Goal: Book appointment/travel/reservation

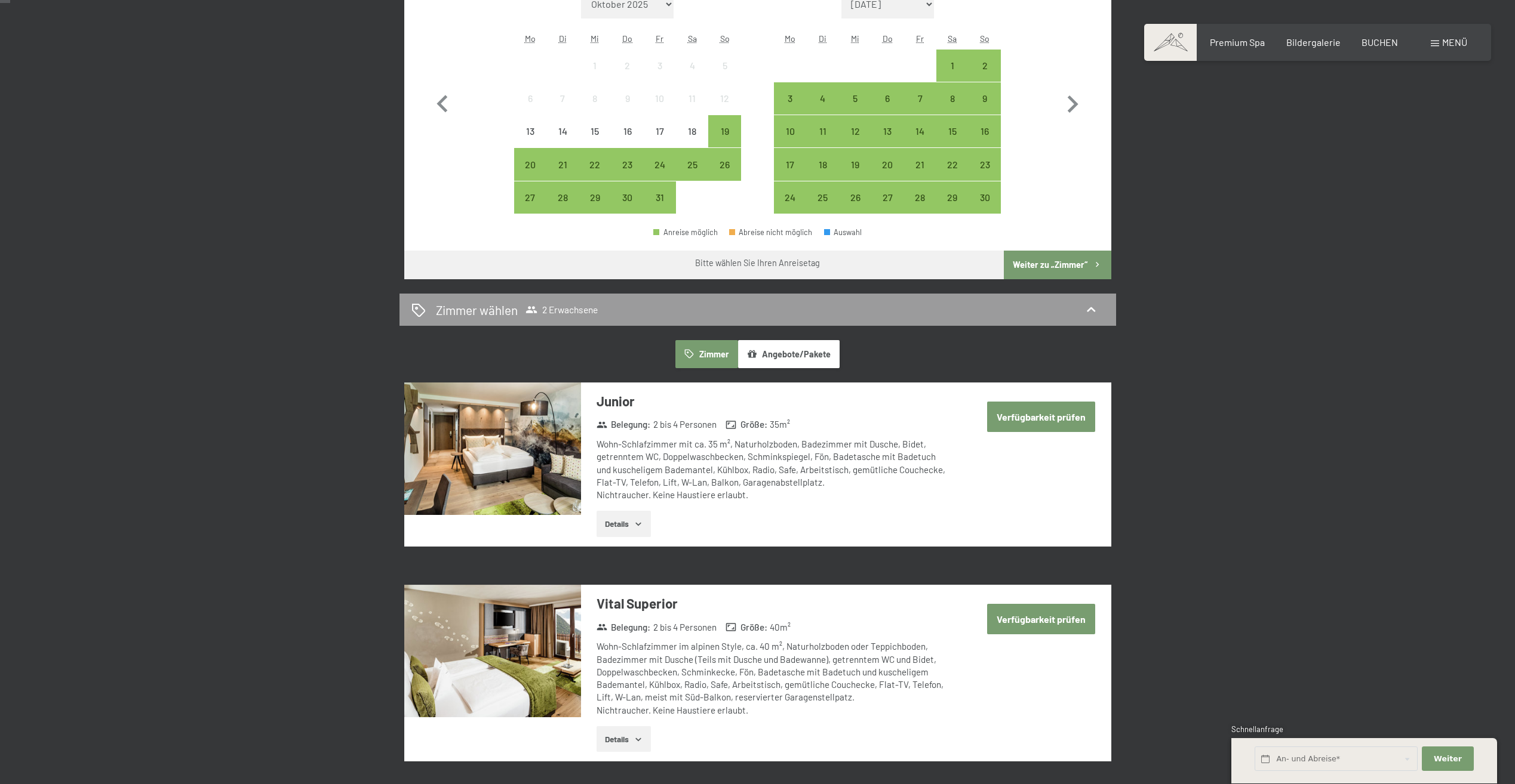
scroll to position [418, 0]
click at [809, 345] on button "Angebote/Pakete" at bounding box center [789, 353] width 101 height 28
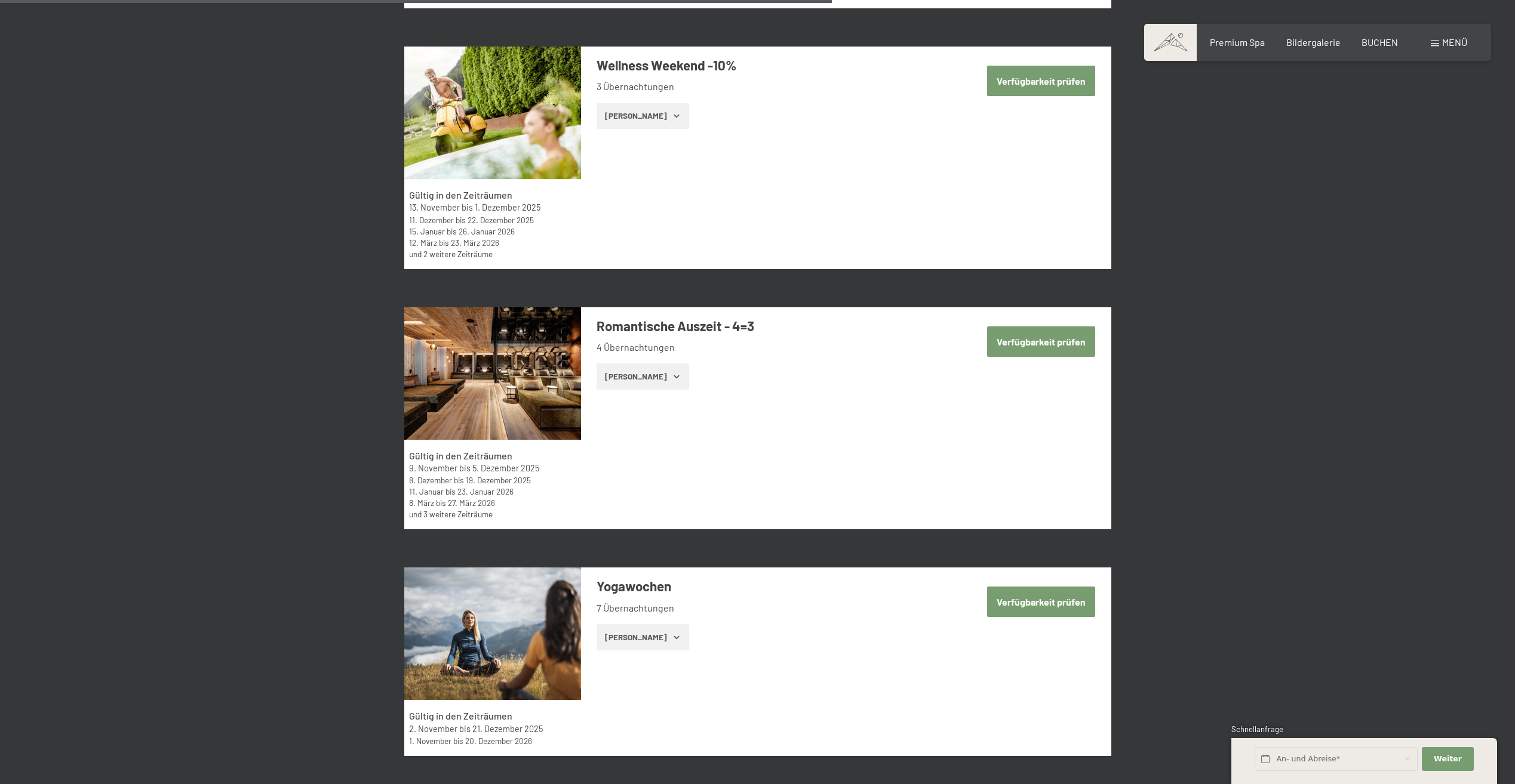
scroll to position [2507, 0]
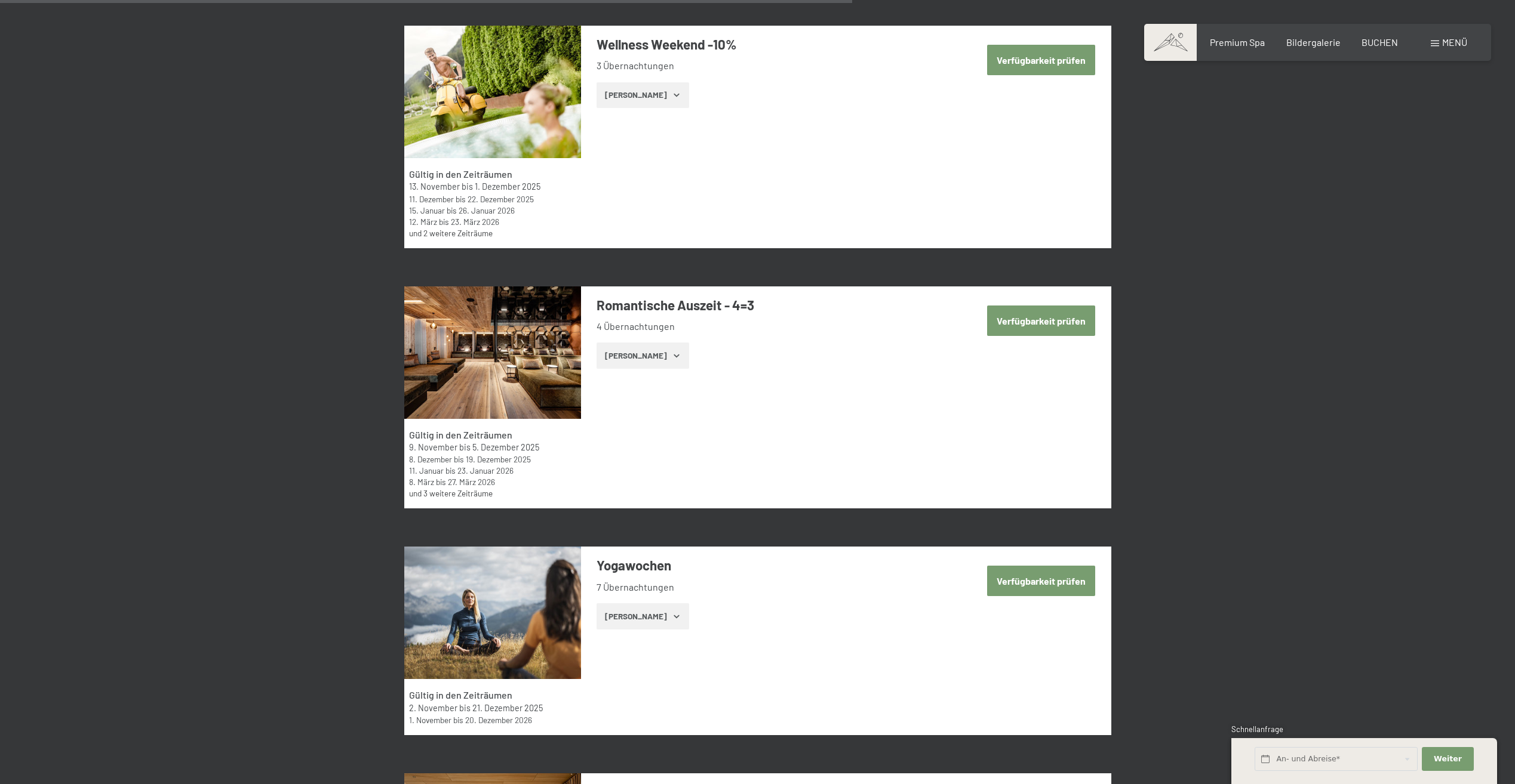
click at [643, 354] on button "Zeige Zimmer" at bounding box center [642, 355] width 92 height 26
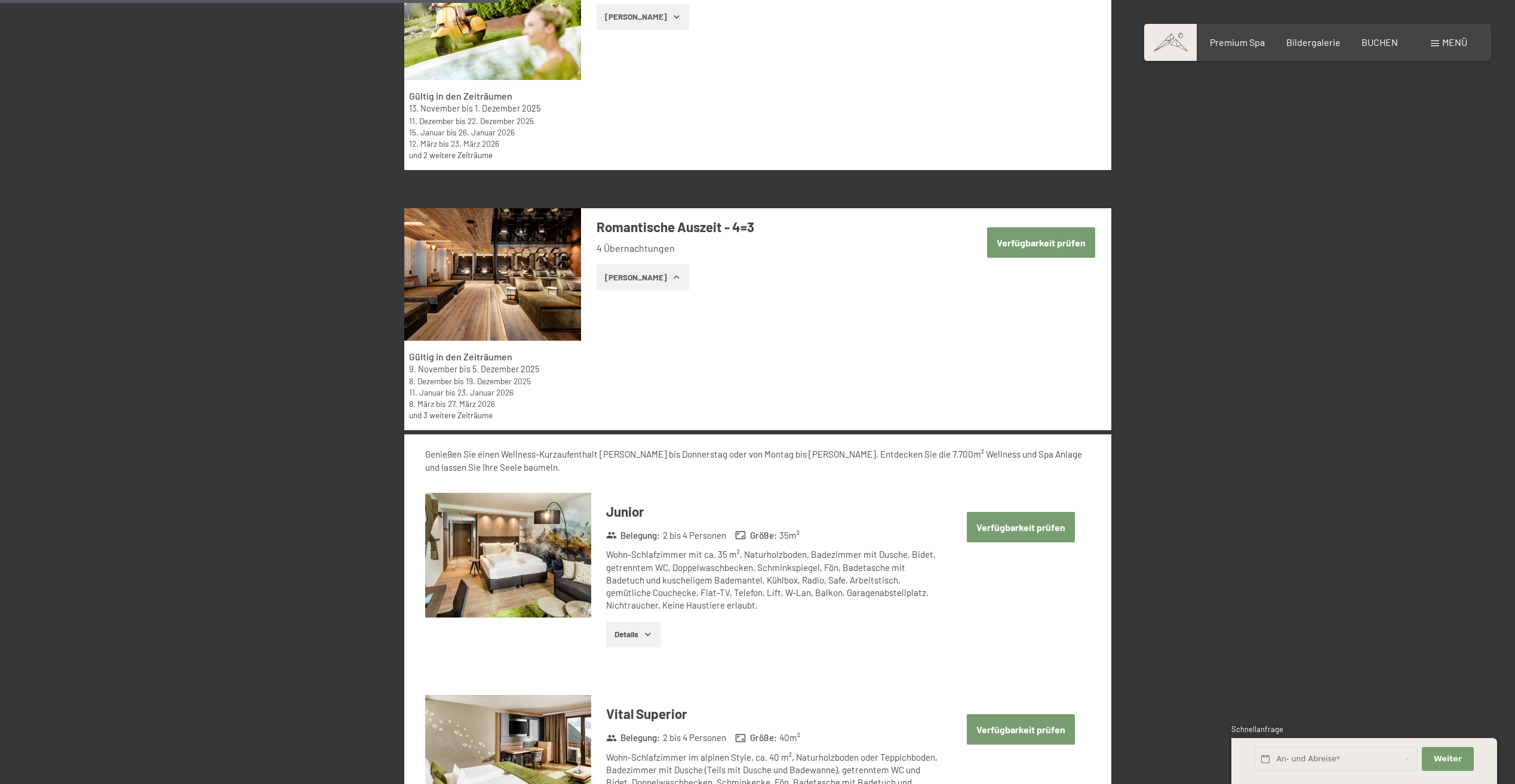
scroll to position [2686, 0]
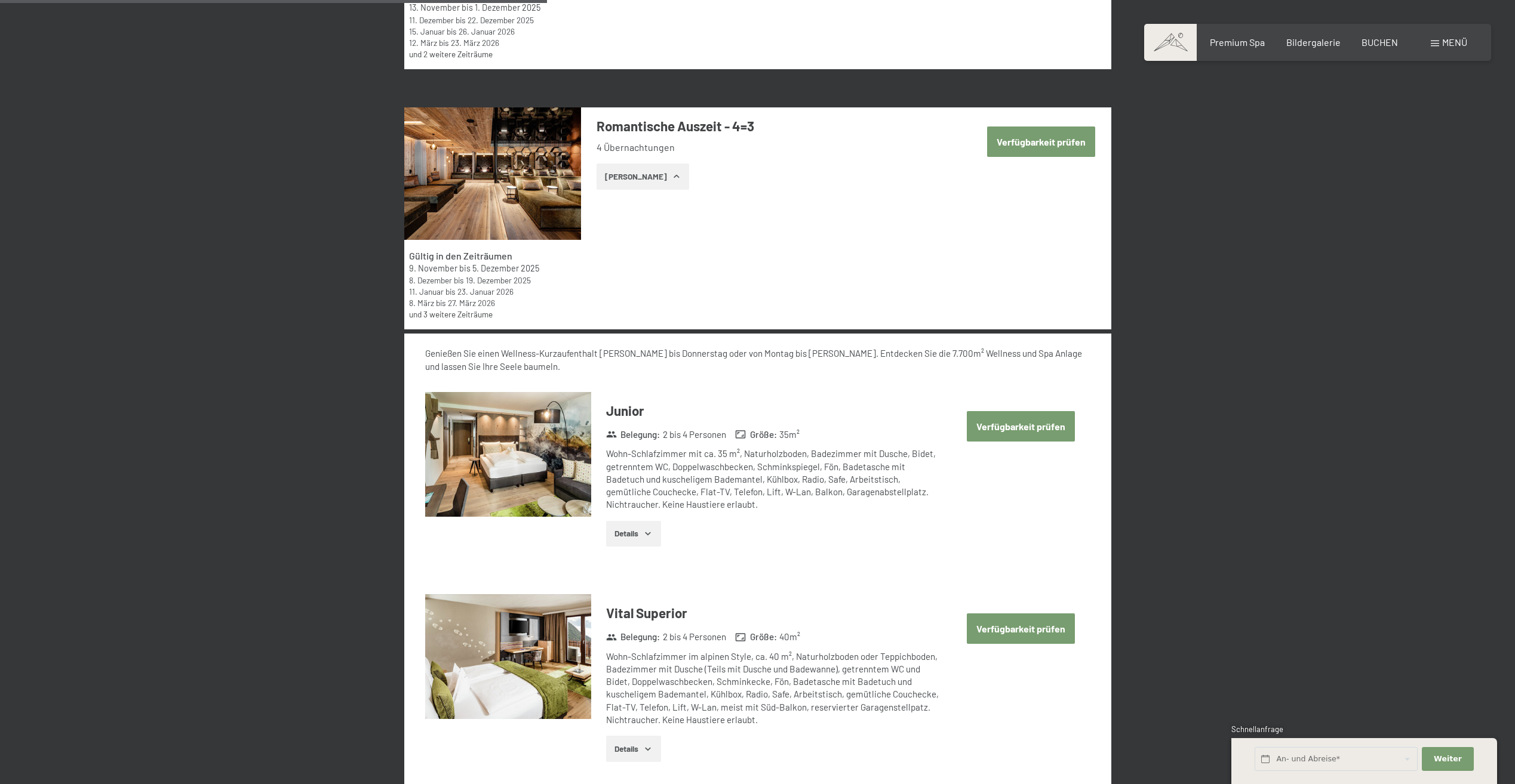
click at [1036, 436] on button "Verfügbarkeit prüfen" at bounding box center [1020, 426] width 108 height 30
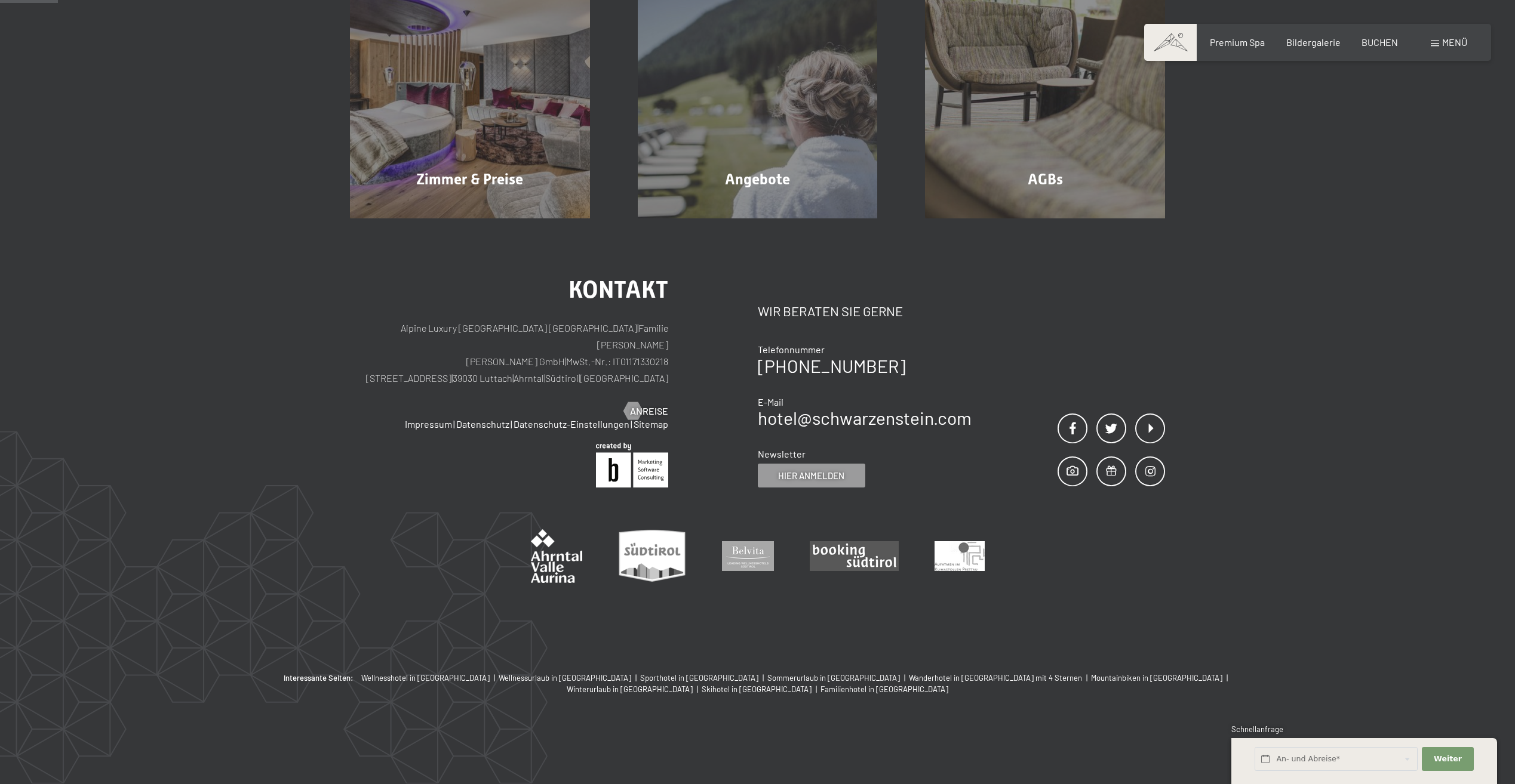
scroll to position [285, 0]
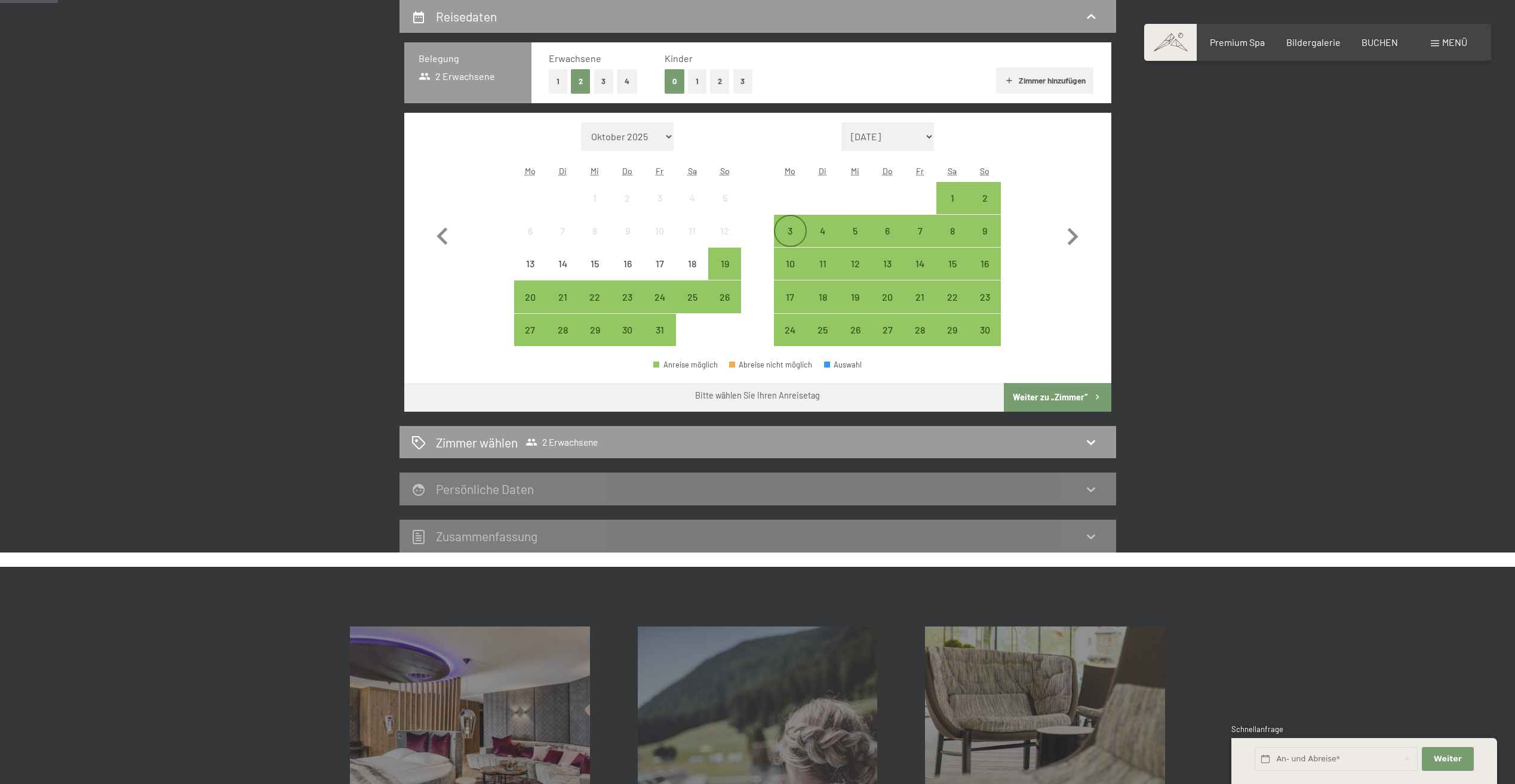
click at [789, 234] on div "3" at bounding box center [790, 241] width 30 height 30
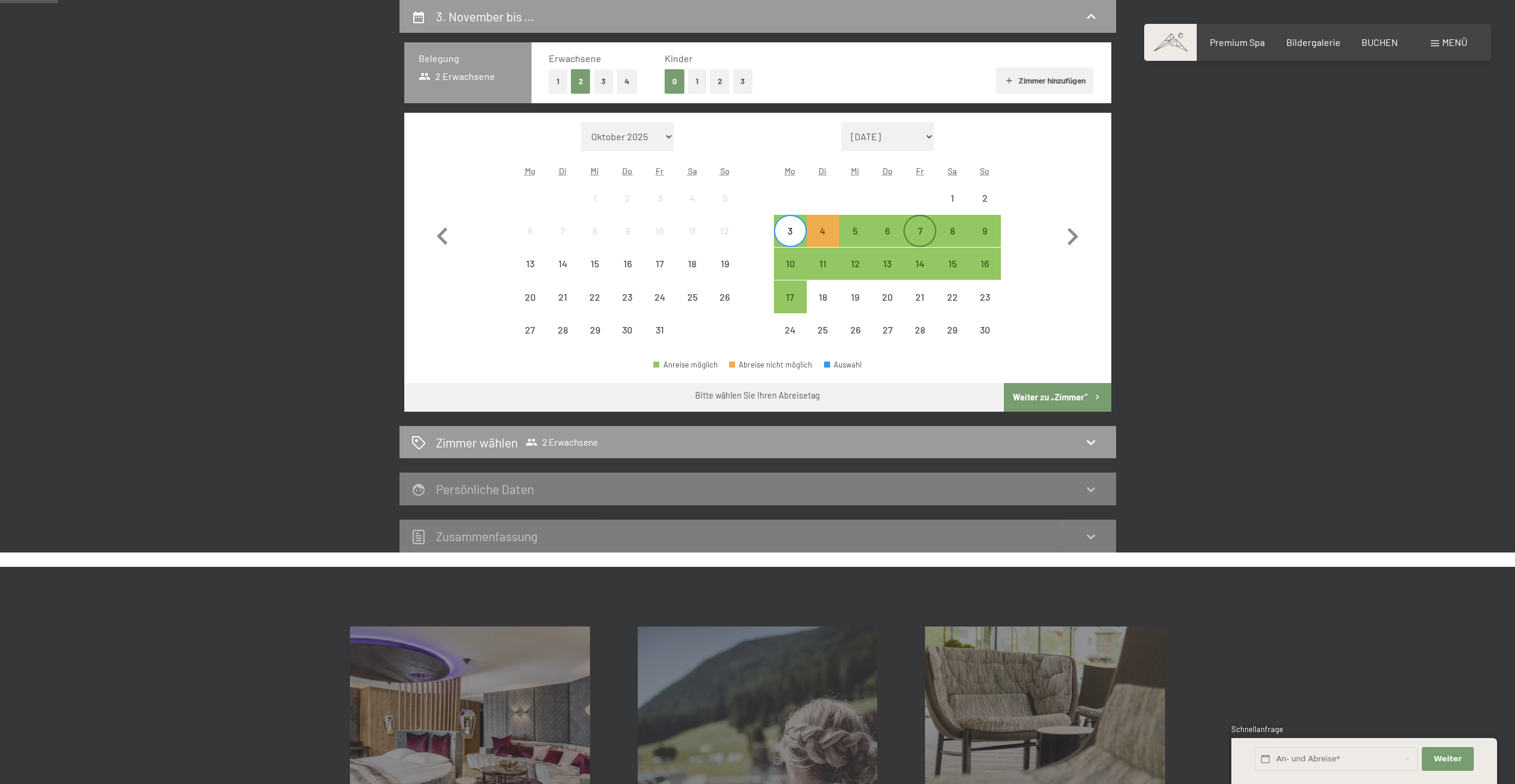
click at [916, 227] on div "7" at bounding box center [919, 241] width 30 height 30
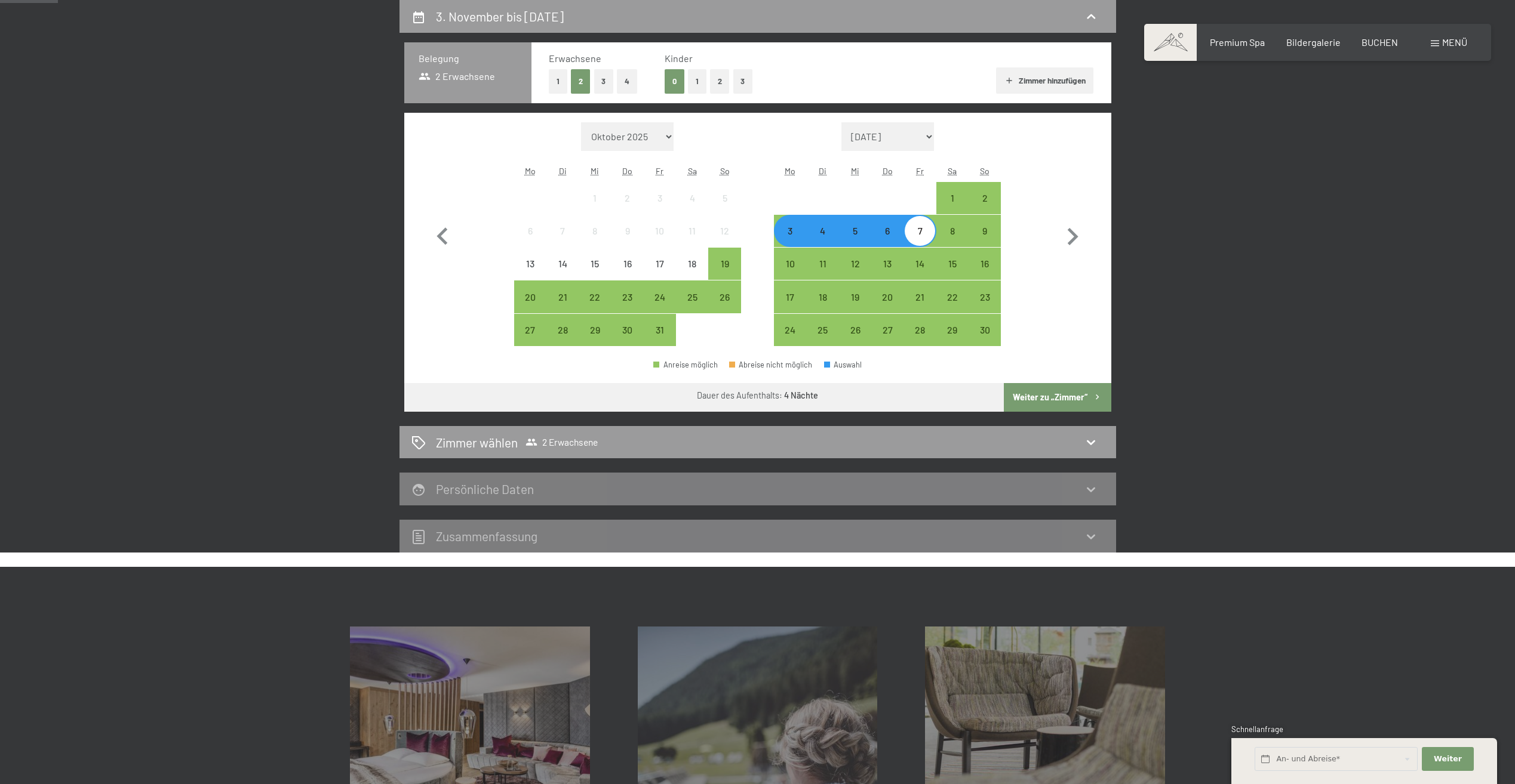
click at [1021, 403] on button "Weiter zu „Zimmer“" at bounding box center [1057, 397] width 107 height 29
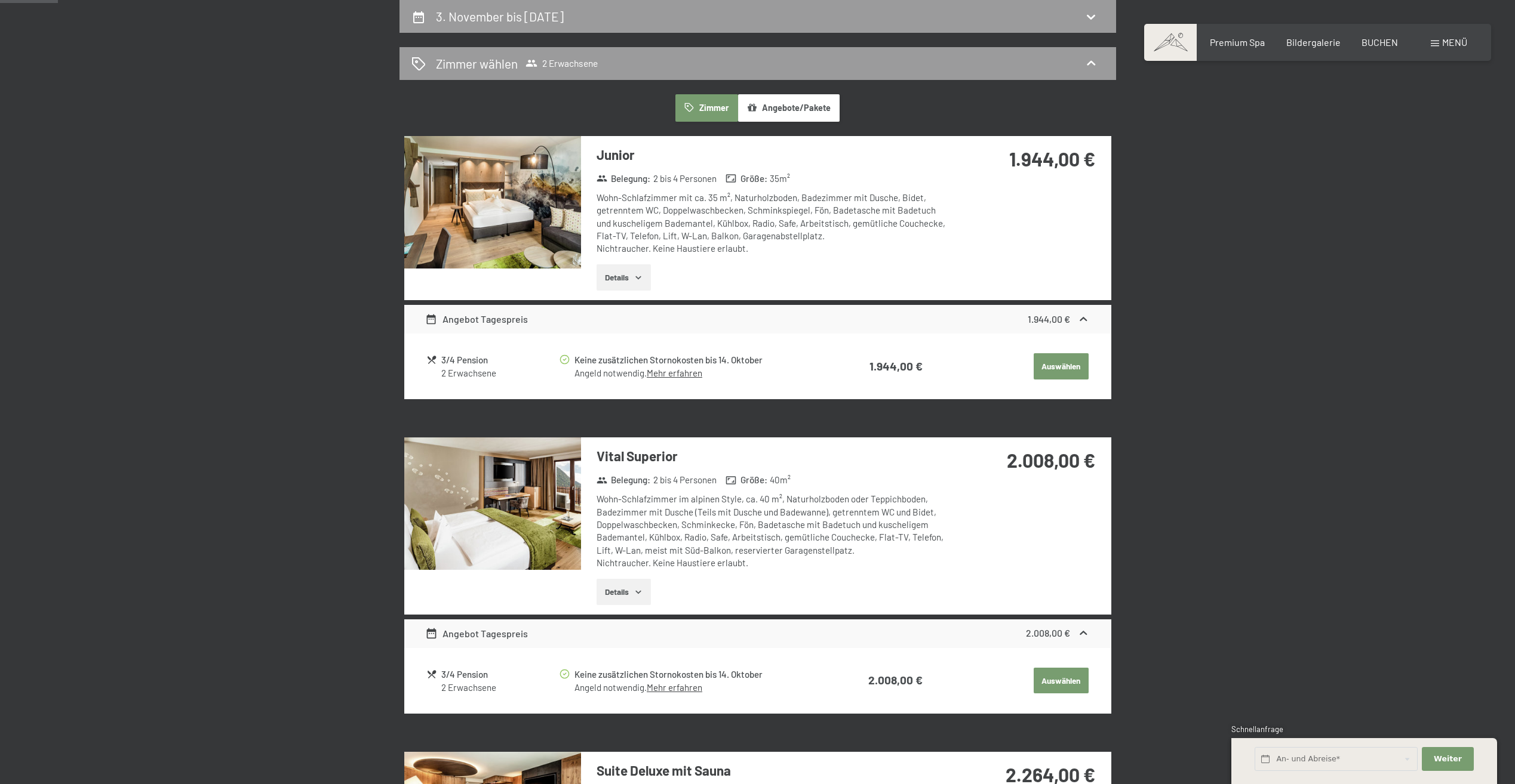
click at [814, 113] on button "Angebote/Pakete" at bounding box center [789, 108] width 101 height 28
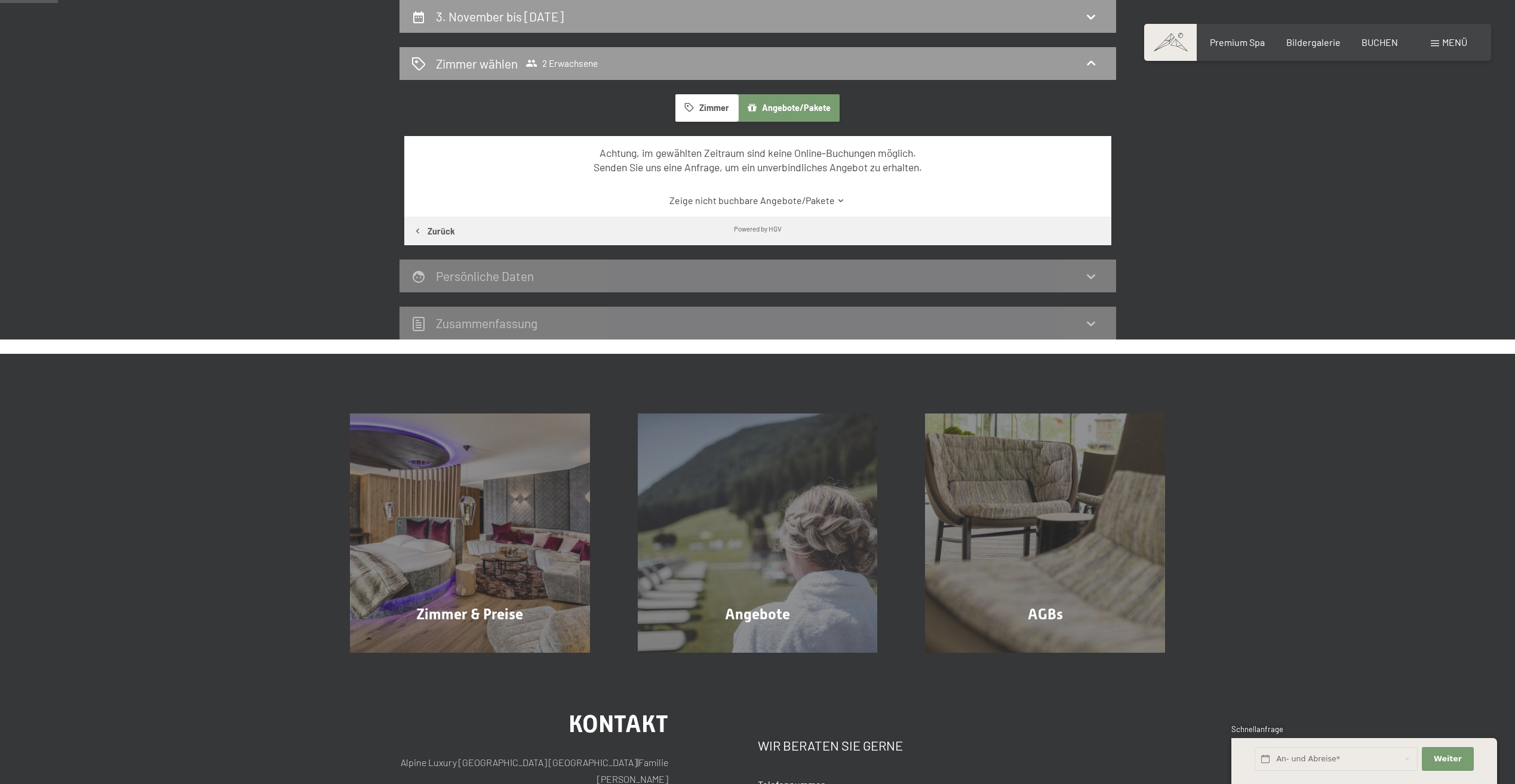
click at [814, 113] on button "Angebote/Pakete" at bounding box center [789, 108] width 101 height 28
click at [692, 97] on button "Zimmer" at bounding box center [706, 108] width 62 height 28
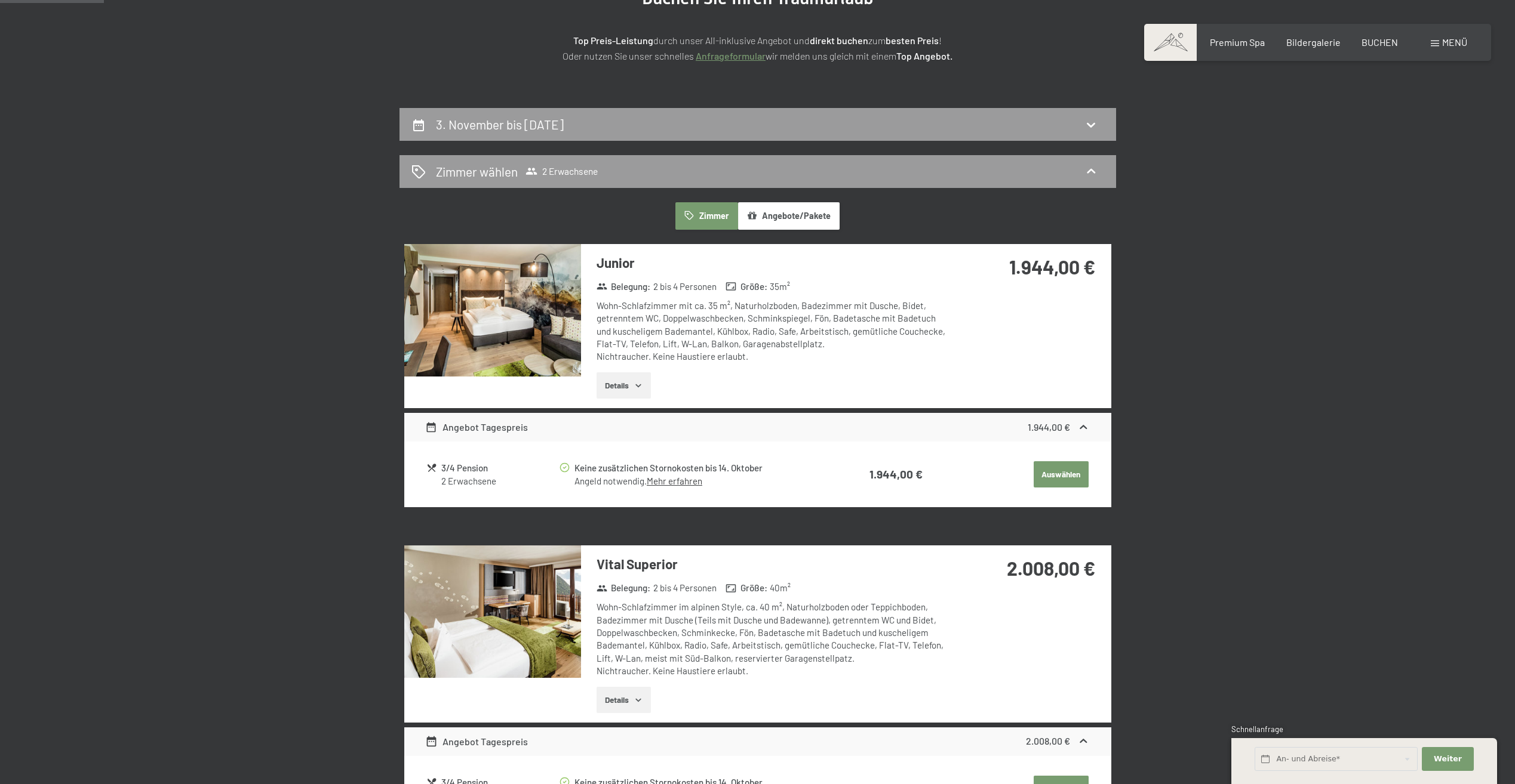
scroll to position [0, 0]
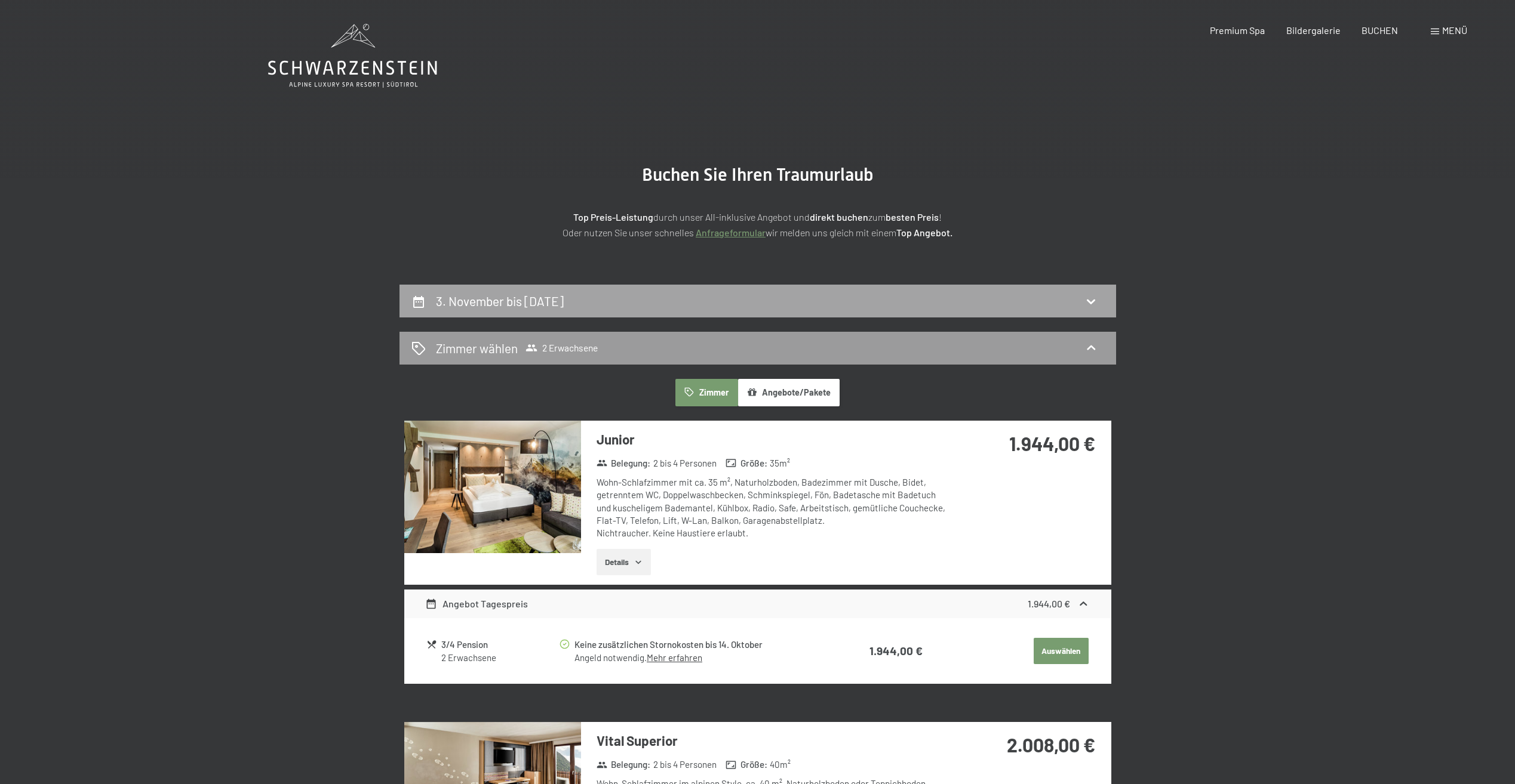
click at [510, 312] on div "3. November bis 7. November 2025" at bounding box center [758, 302] width 717 height 33
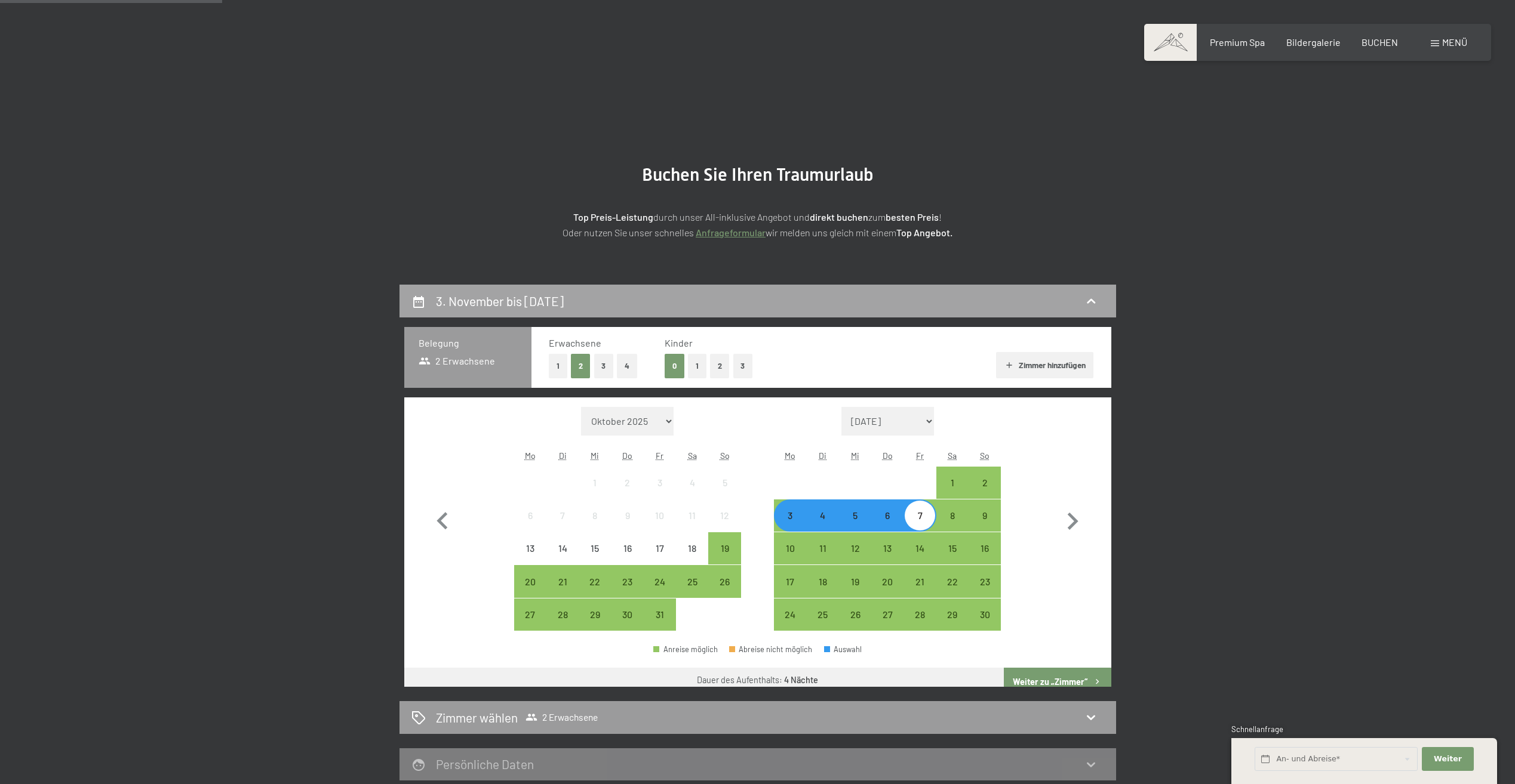
scroll to position [285, 0]
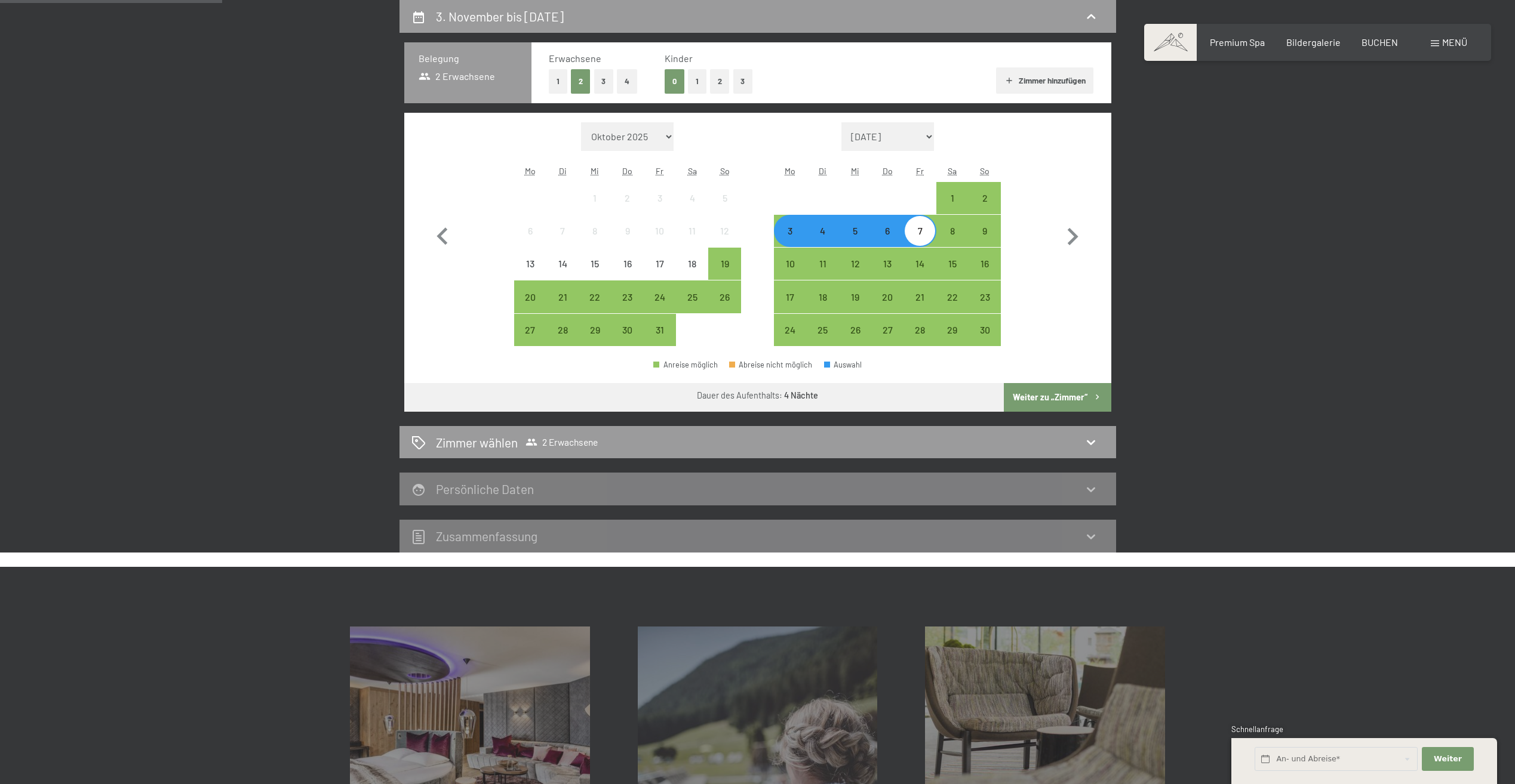
click at [784, 244] on div "3" at bounding box center [790, 241] width 30 height 30
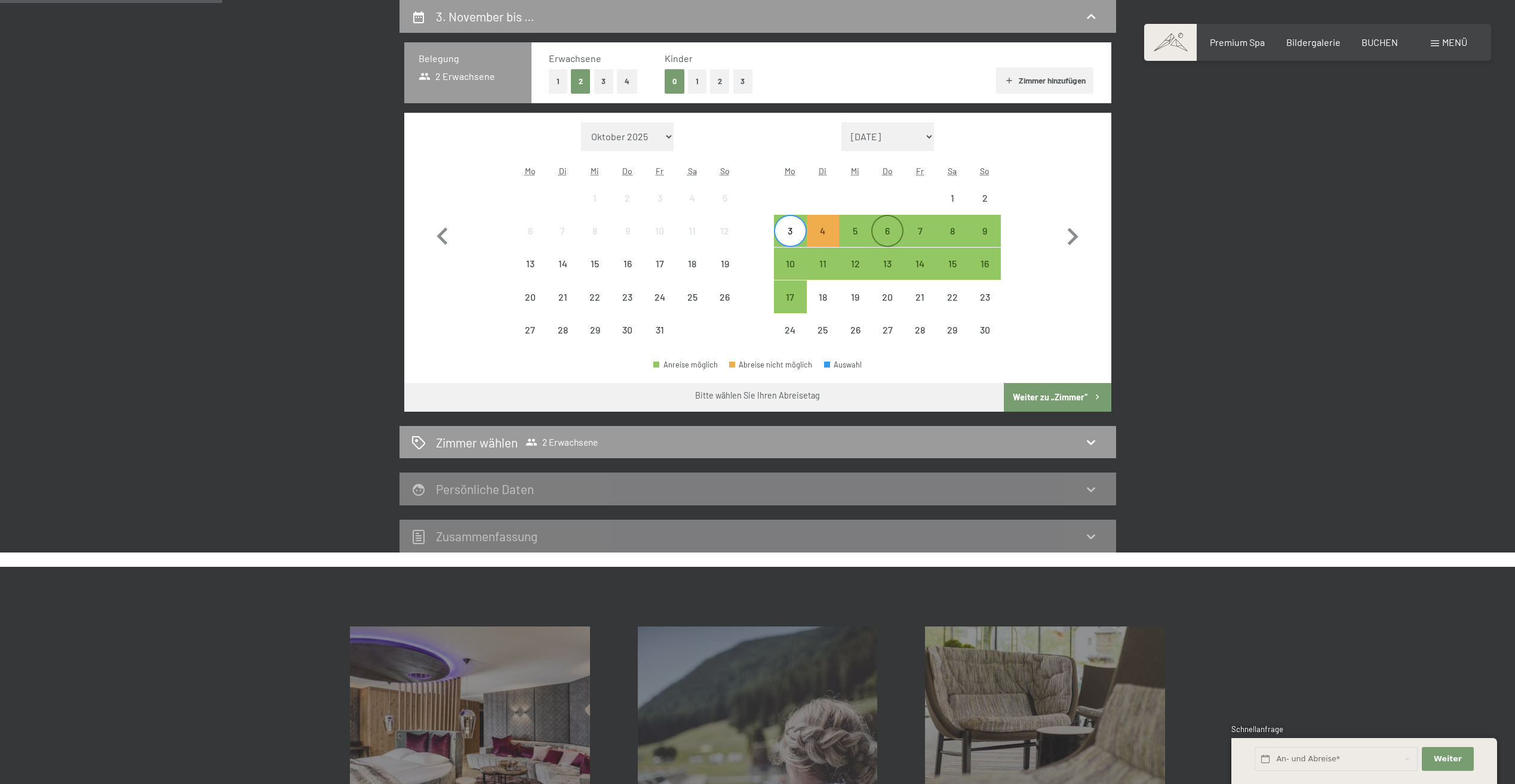
click at [889, 232] on div "6" at bounding box center [887, 241] width 30 height 30
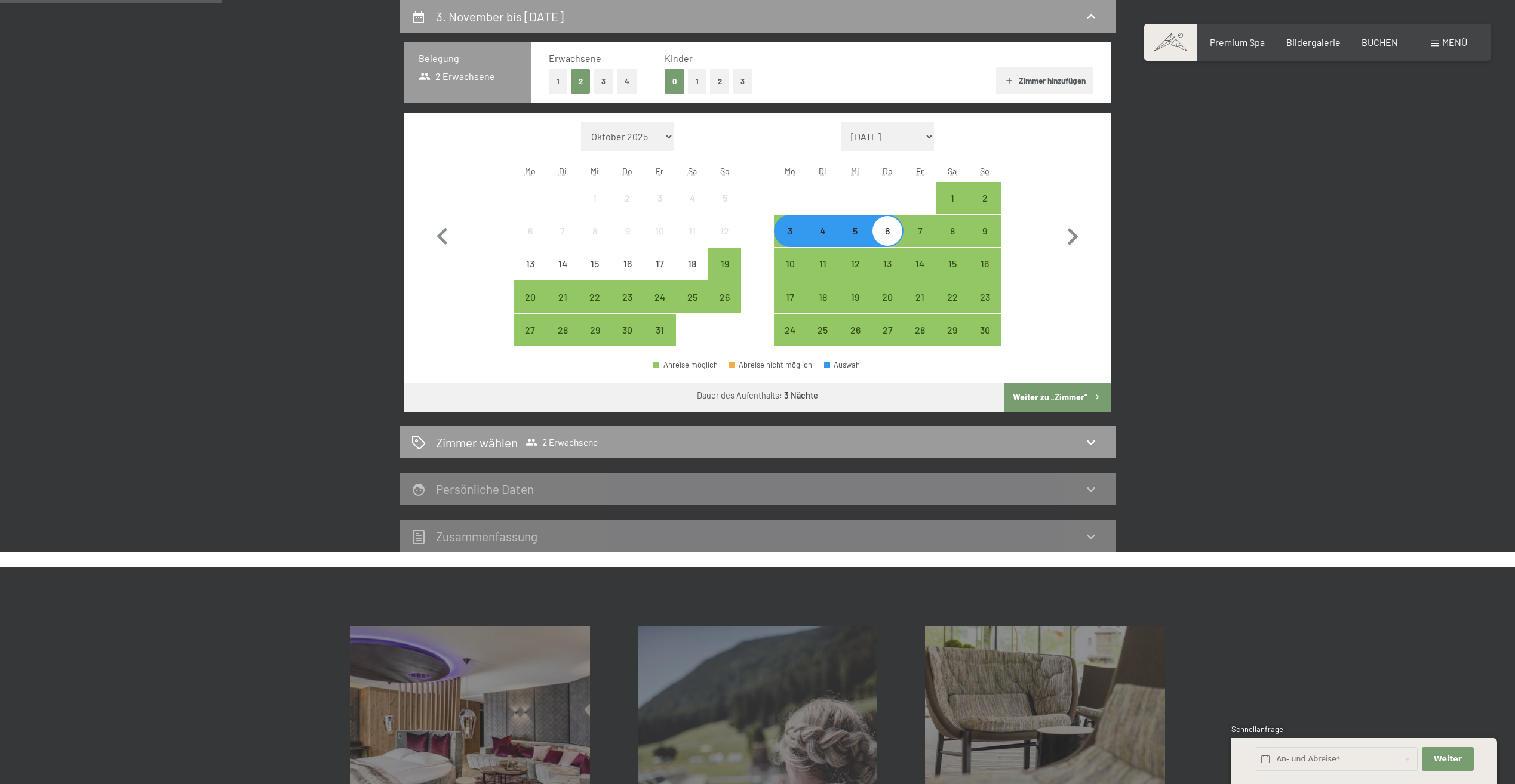
click at [1022, 402] on button "Weiter zu „Zimmer“" at bounding box center [1057, 397] width 107 height 29
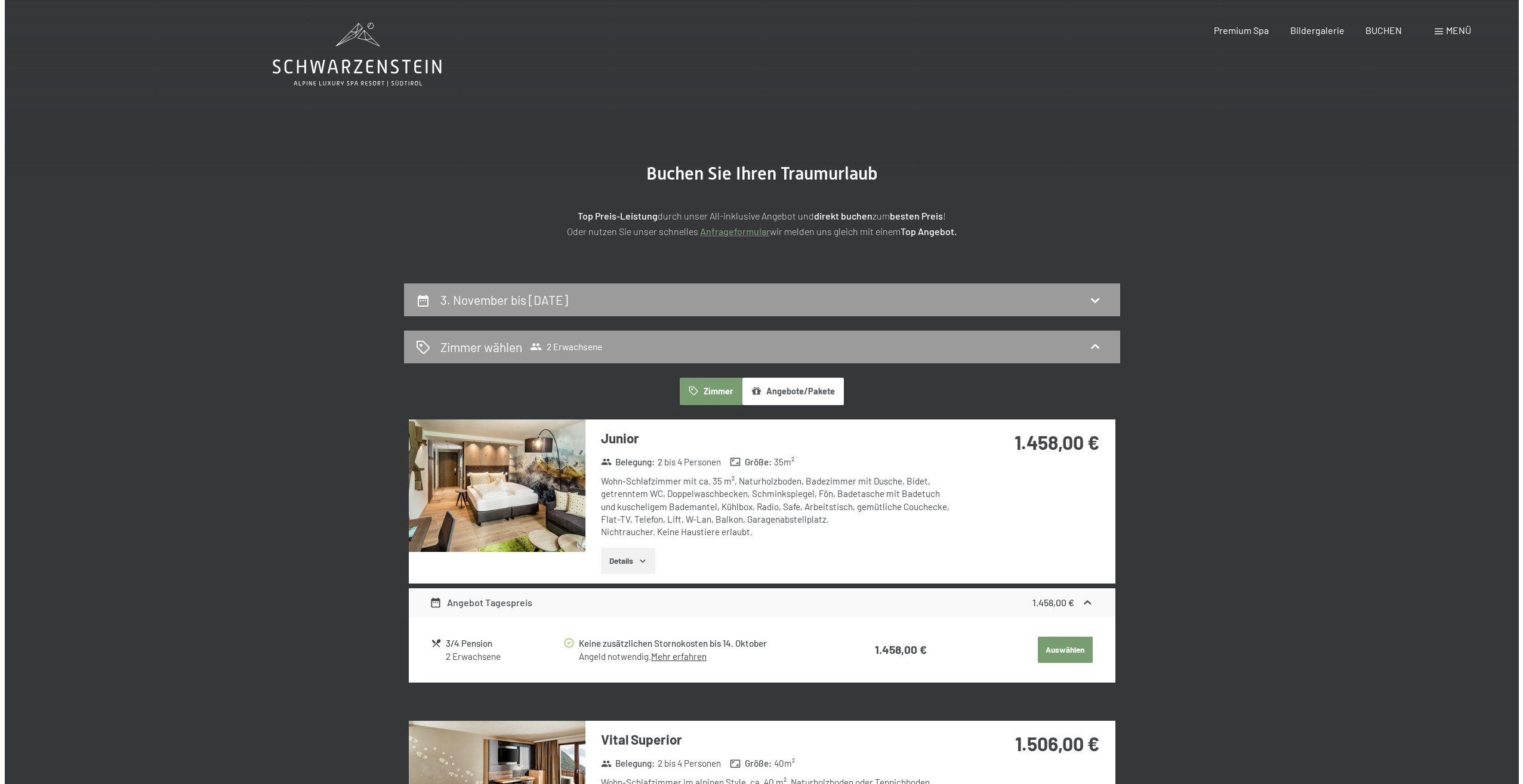
scroll to position [0, 0]
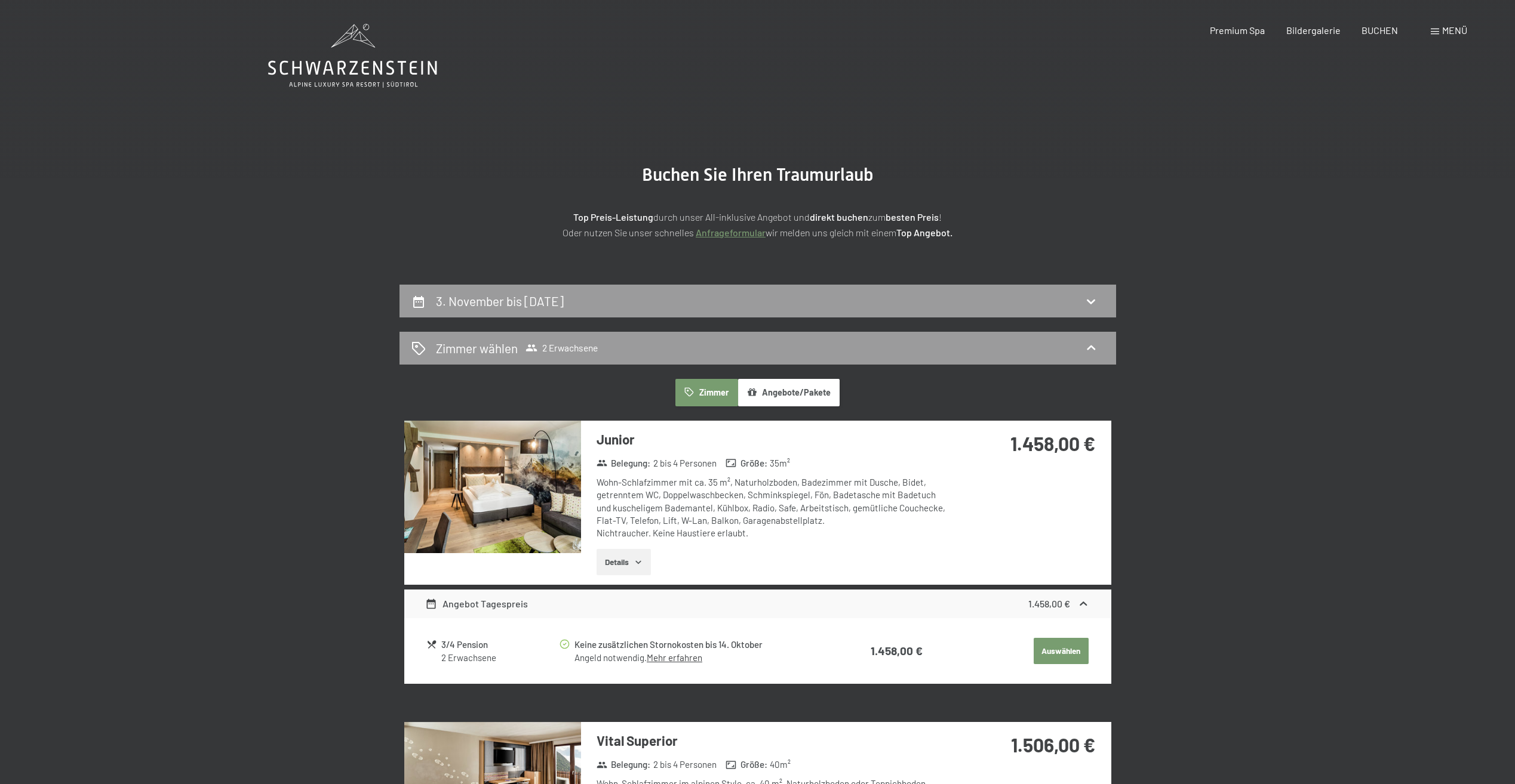
click at [1452, 29] on span "Menü" at bounding box center [1454, 30] width 25 height 11
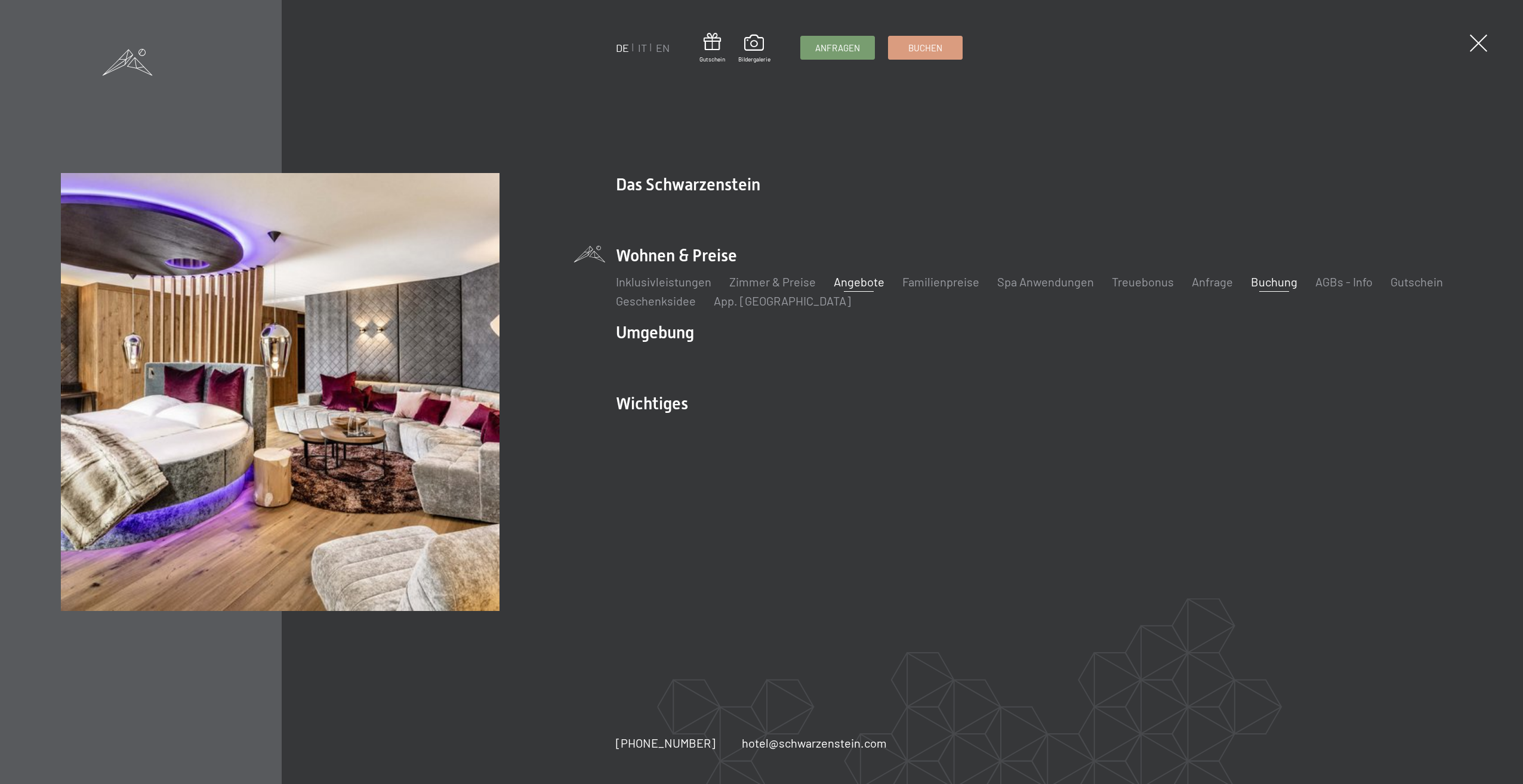
click at [868, 289] on link "Angebote" at bounding box center [859, 282] width 51 height 15
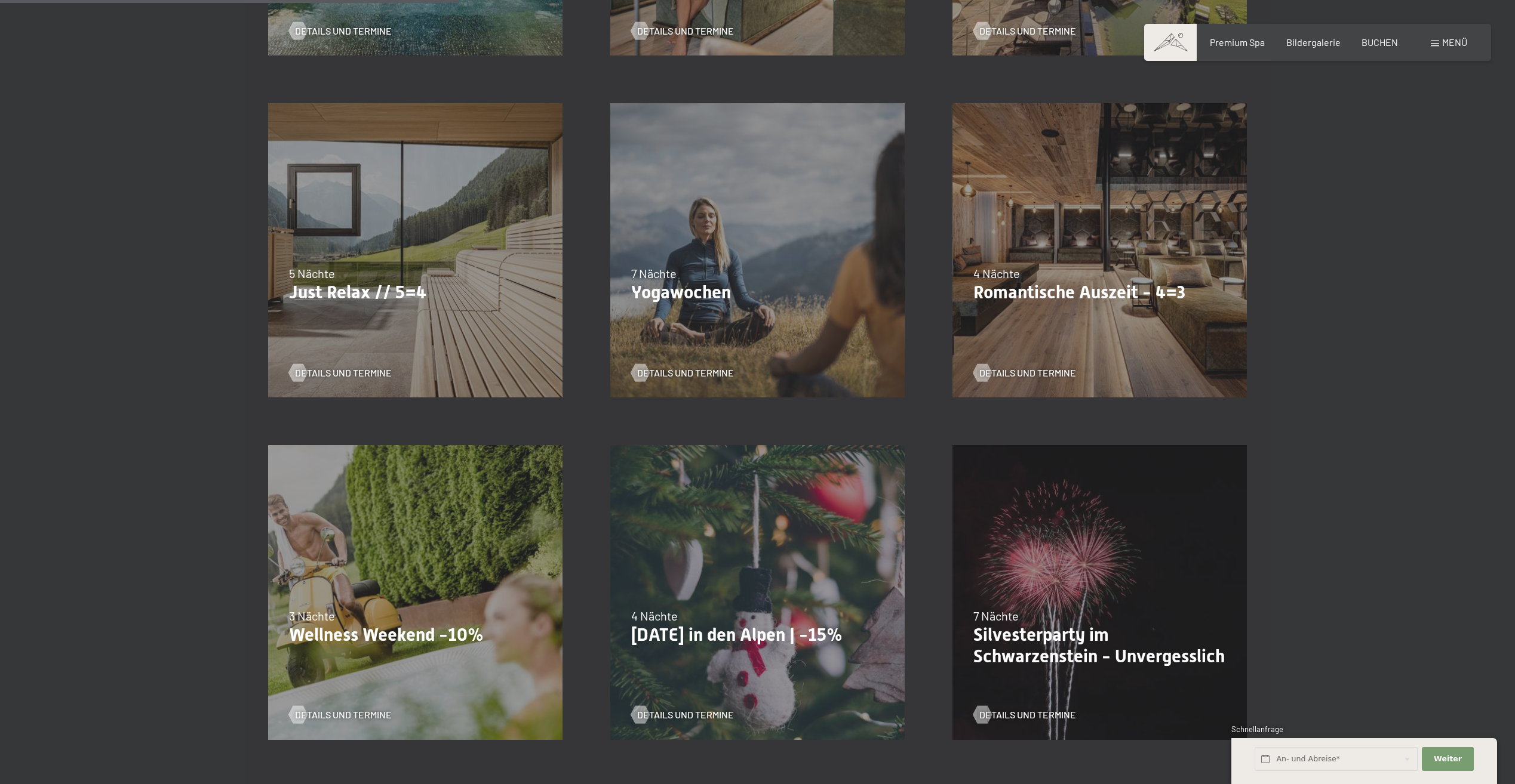
scroll to position [657, 0]
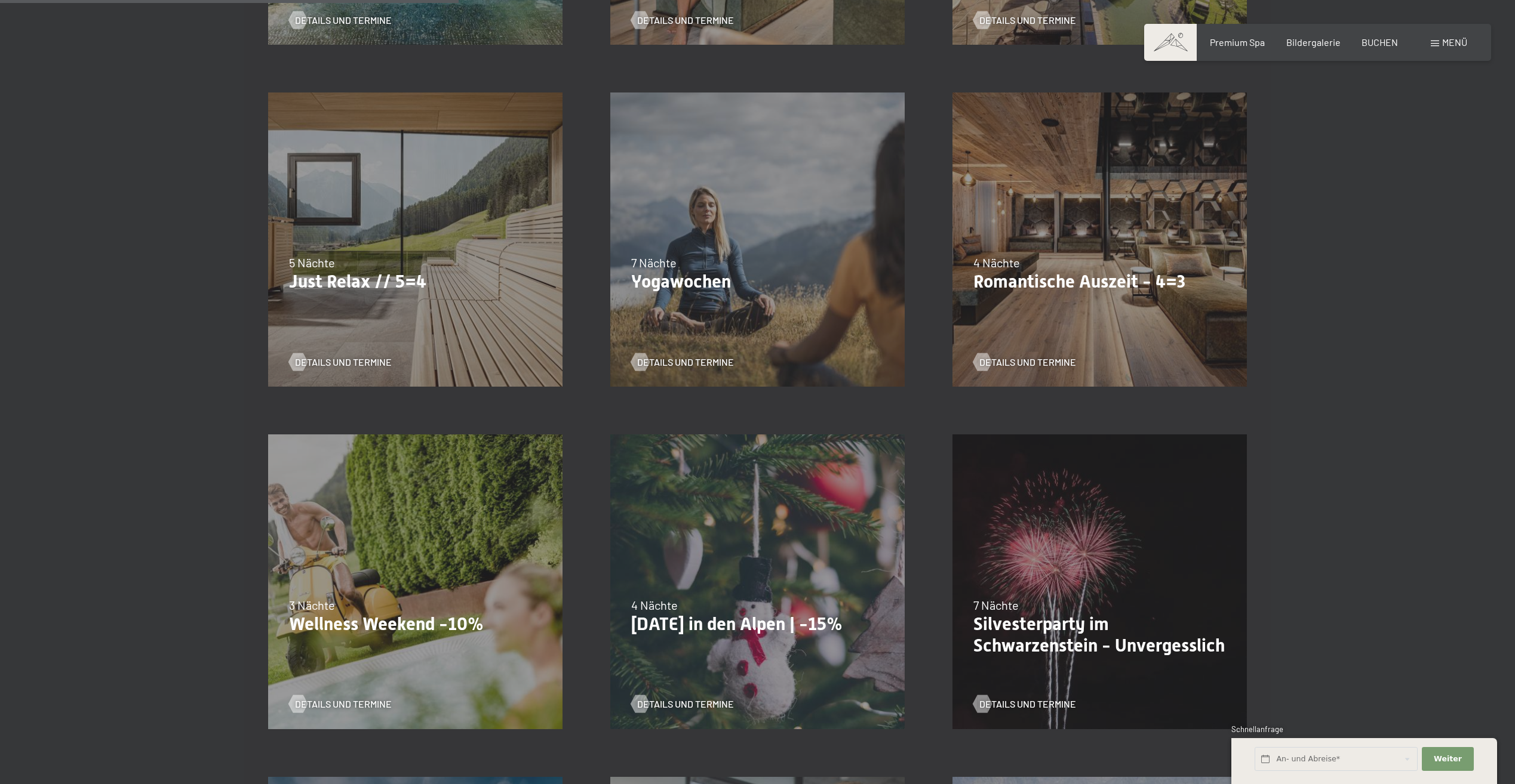
click at [1092, 260] on div "4 Nächte" at bounding box center [1100, 263] width 253 height 17
click at [1003, 366] on div "09.11.–05.12.2025 08.12.–19.12.2025 11.01.–23.01.2026 08.03.–27.03.2026 29.03.–…" at bounding box center [1099, 239] width 342 height 342
drag, startPoint x: 1003, startPoint y: 366, endPoint x: 1009, endPoint y: 358, distance: 10.0
click at [1009, 358] on span "Details und Termine" at bounding box center [1039, 362] width 97 height 13
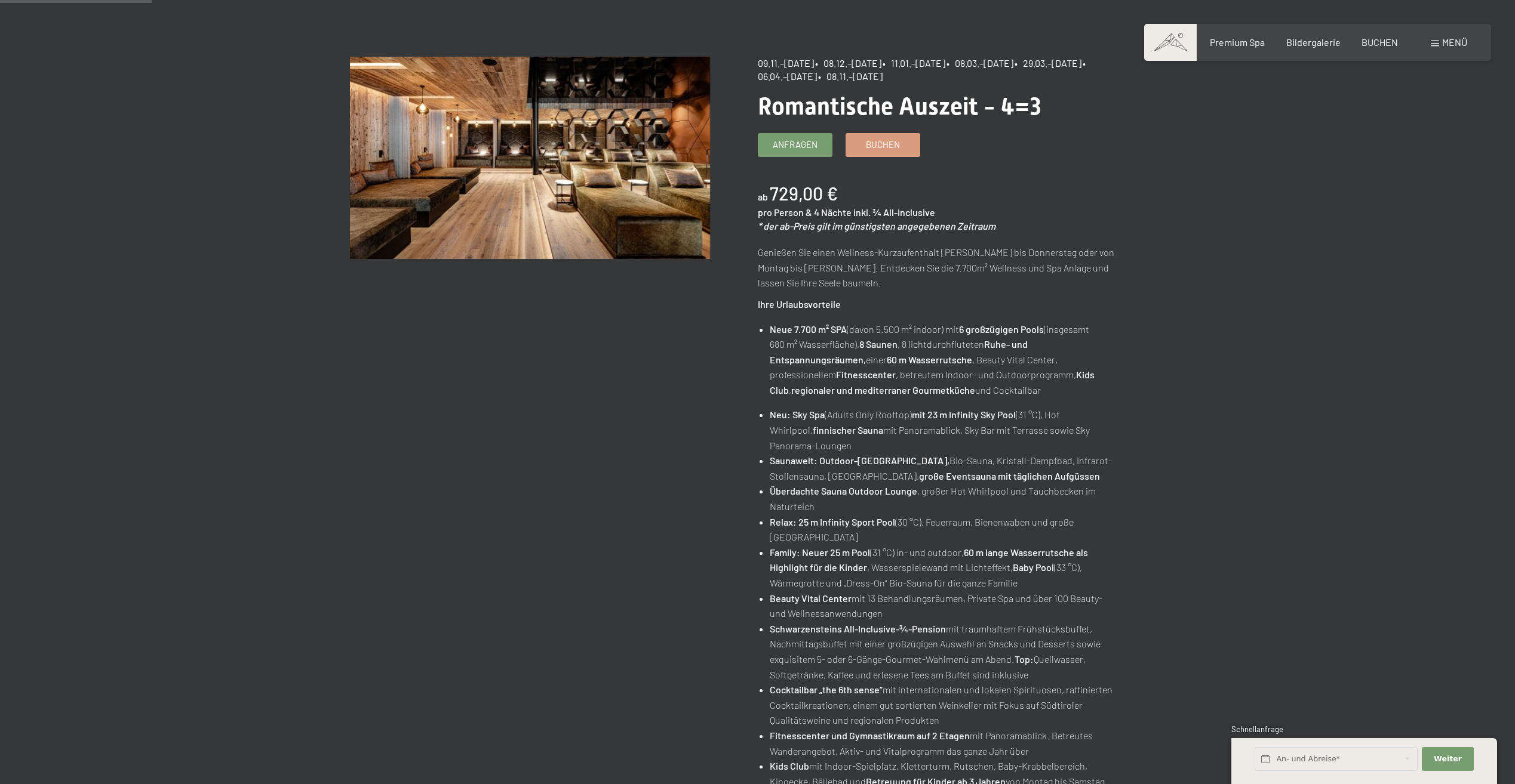
scroll to position [119, 0]
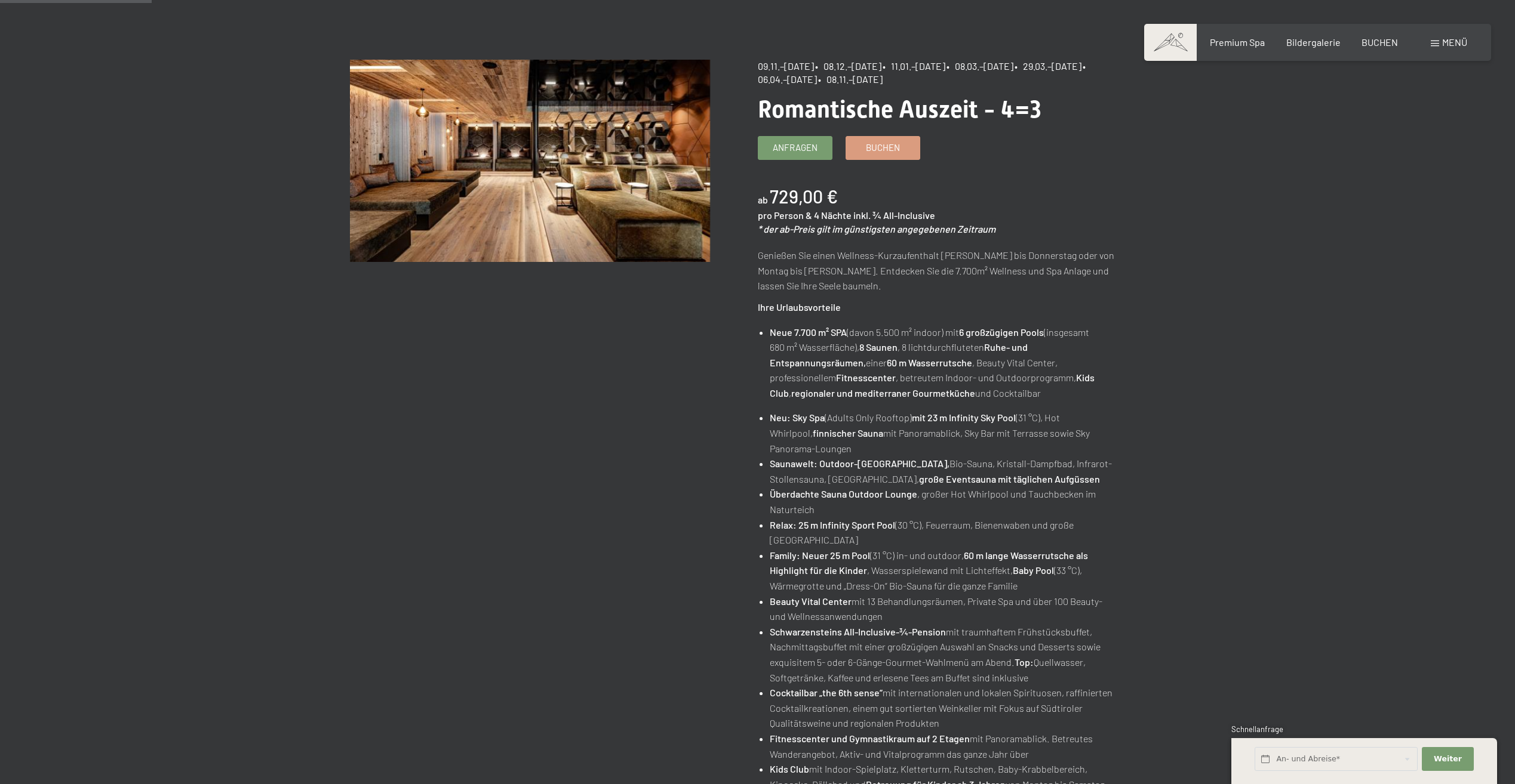
click at [1328, 350] on div "Angebot wechseln (10 / 15) 09.11.–05.12.2025 • 08.12.–19.12.2025 • 11.01.–23.01…" at bounding box center [758, 540] width 1515 height 962
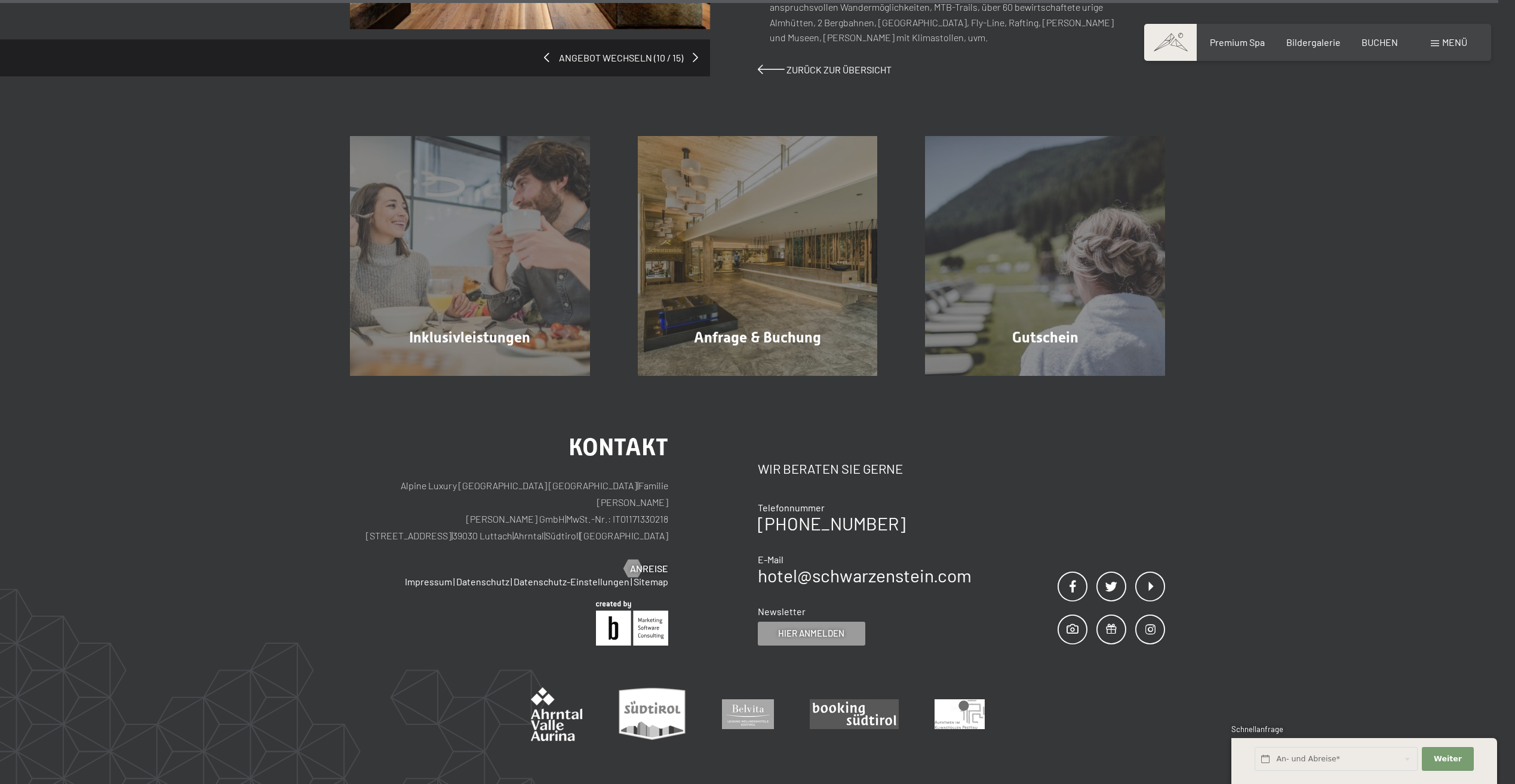
scroll to position [0, 0]
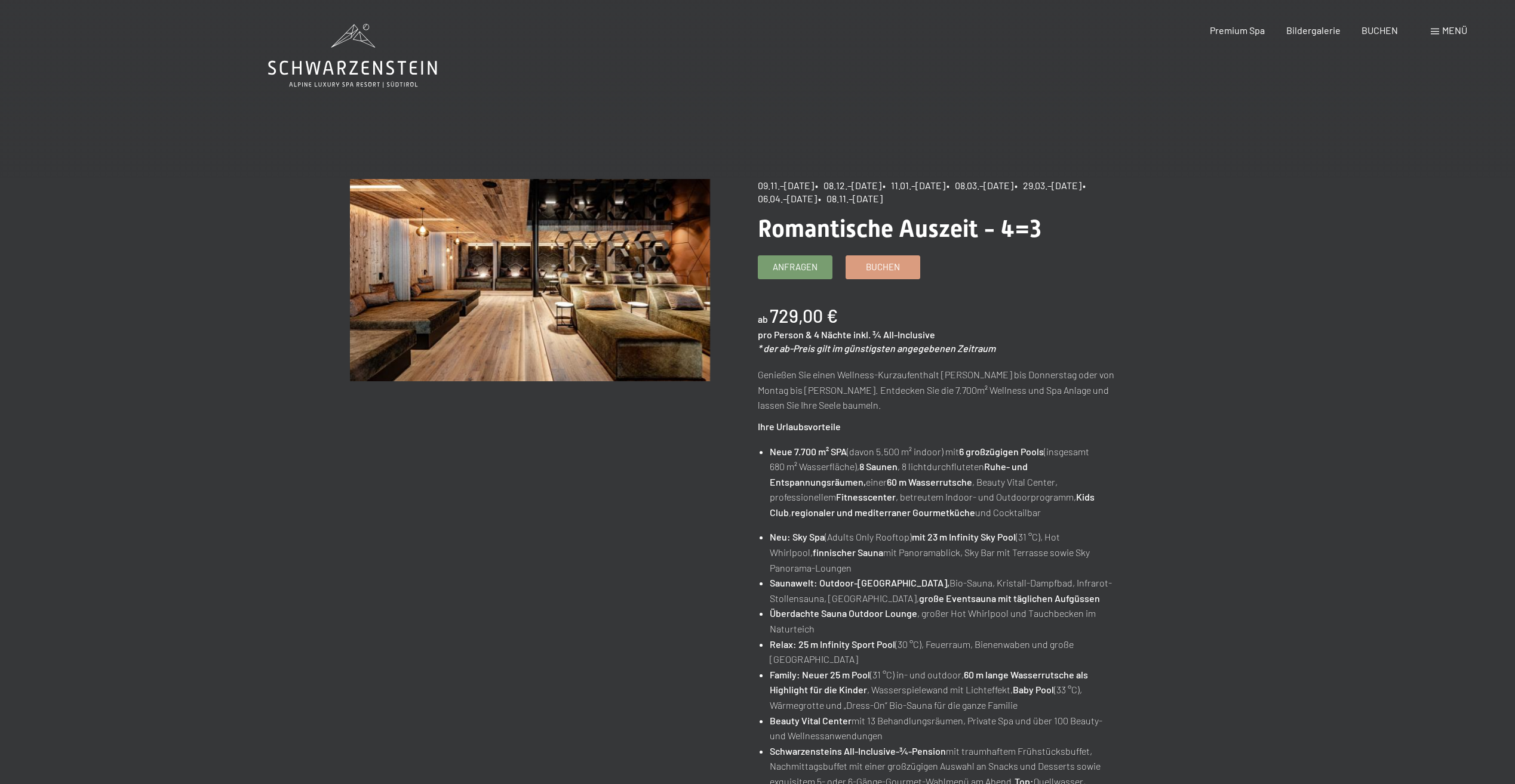
drag, startPoint x: 202, startPoint y: 419, endPoint x: 214, endPoint y: 50, distance: 369.2
click at [378, 60] on icon at bounding box center [352, 55] width 169 height 64
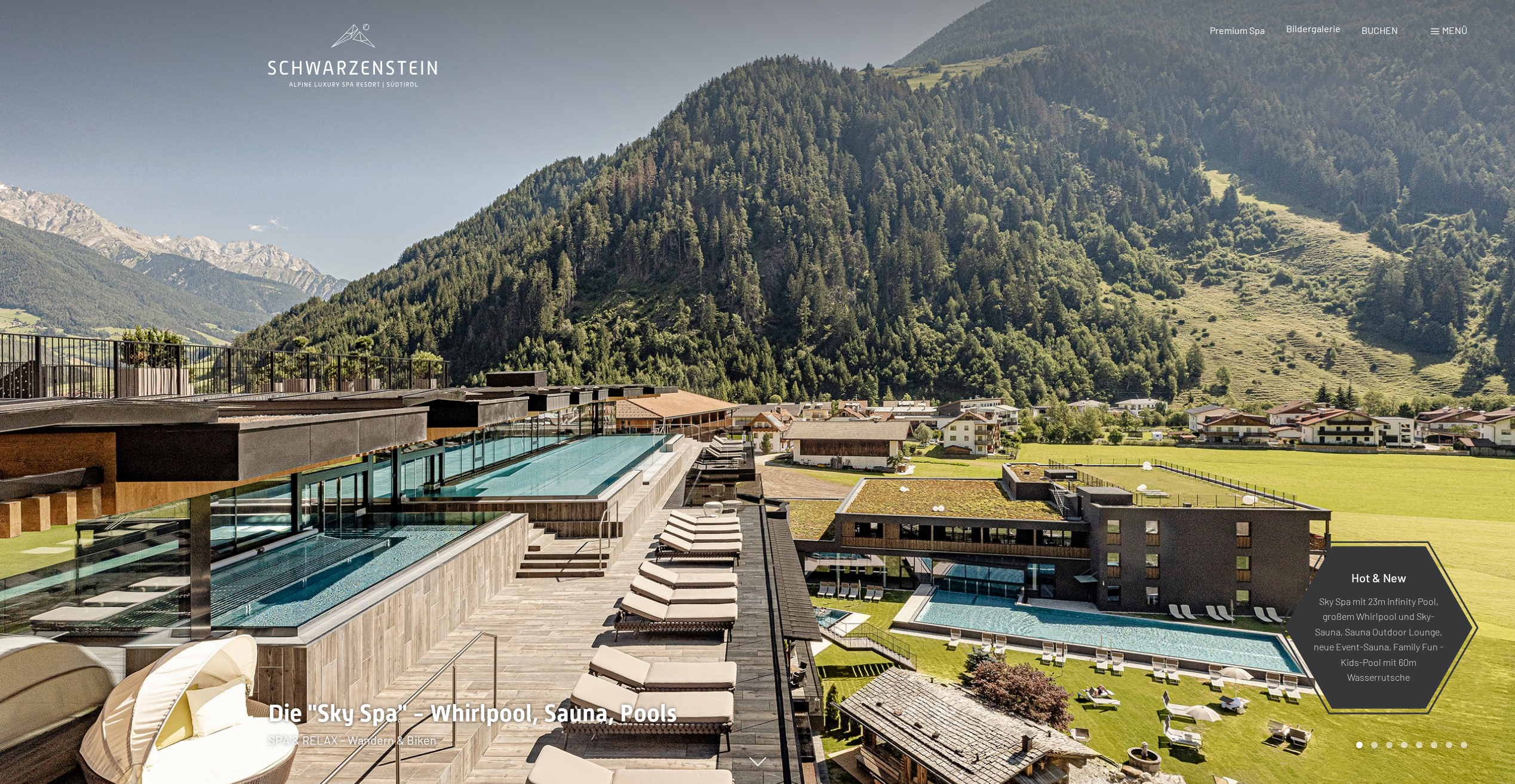
click at [1317, 30] on span "Bildergalerie" at bounding box center [1313, 29] width 54 height 11
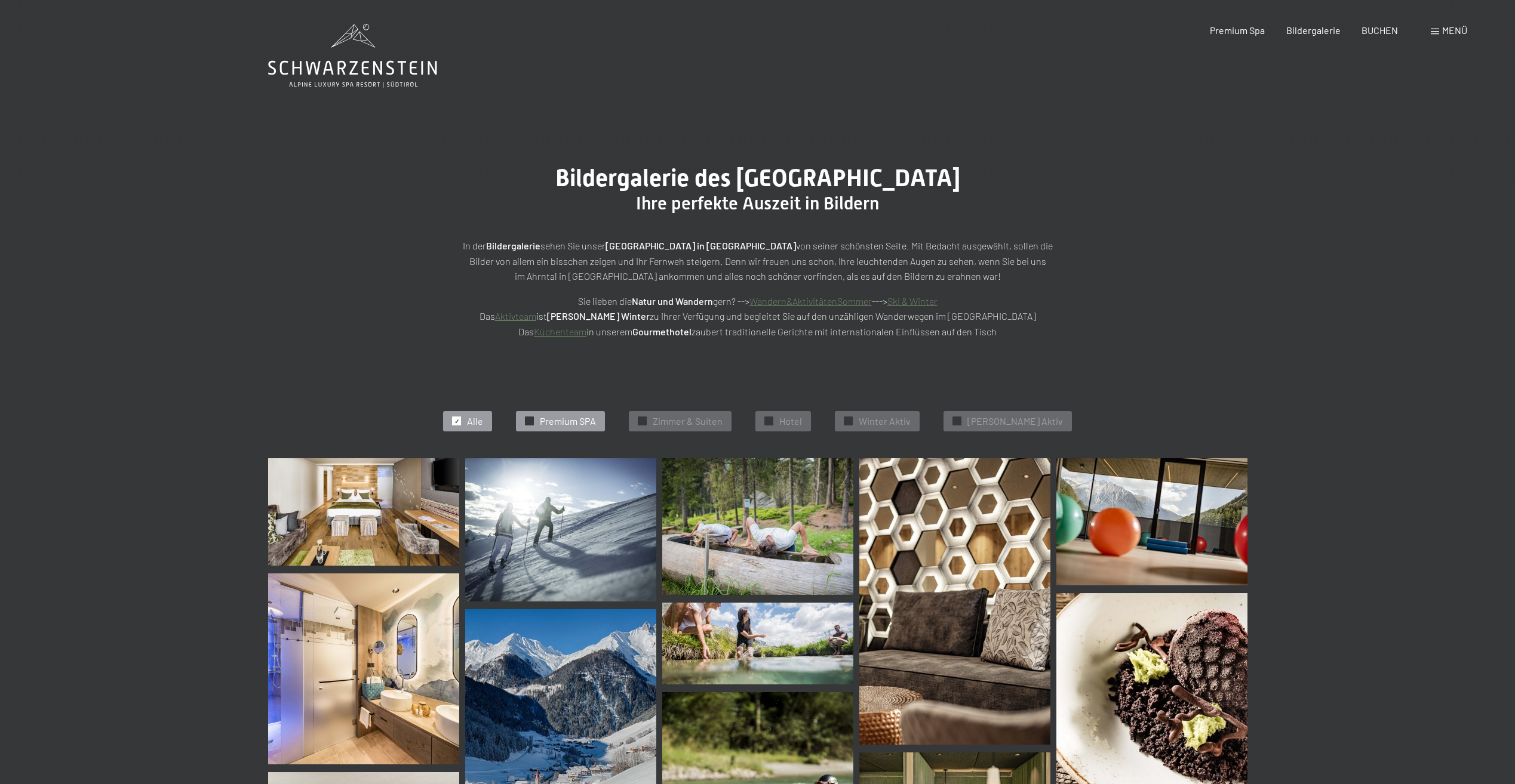
click at [596, 418] on span "Premium SPA" at bounding box center [567, 422] width 56 height 13
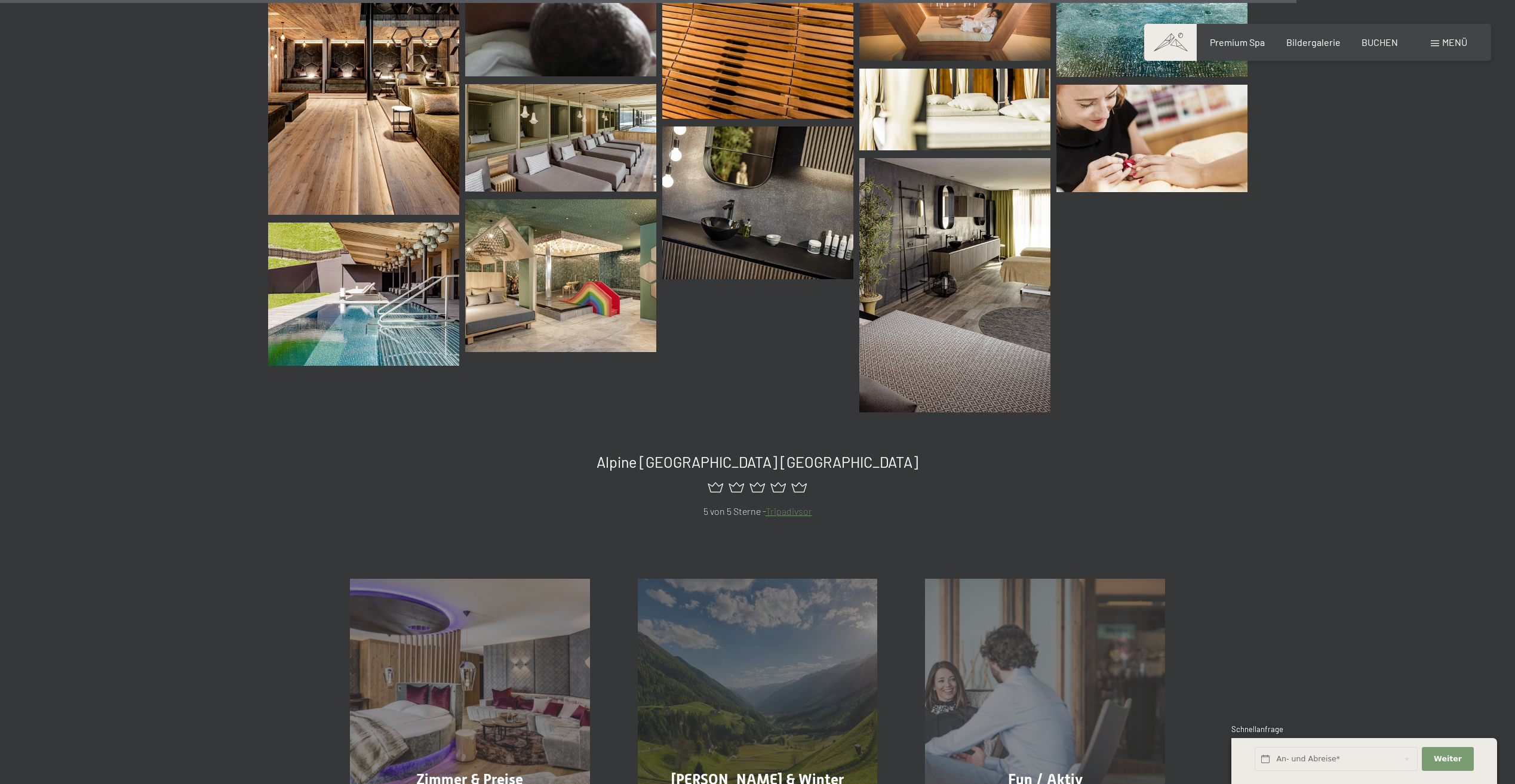
scroll to position [1912, 0]
